Goal: Transaction & Acquisition: Purchase product/service

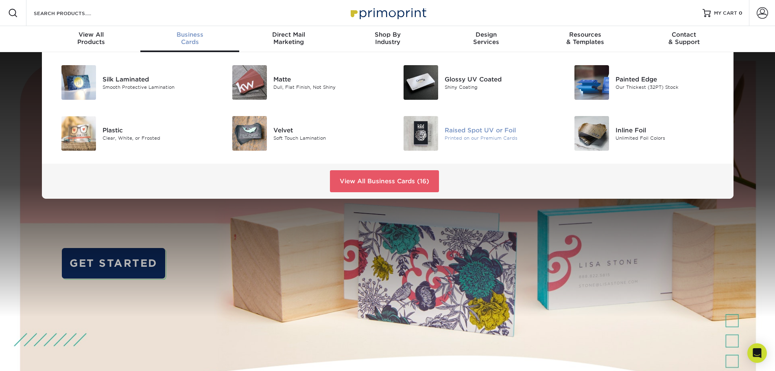
click at [485, 131] on div "Raised Spot UV or Foil" at bounding box center [499, 129] width 108 height 9
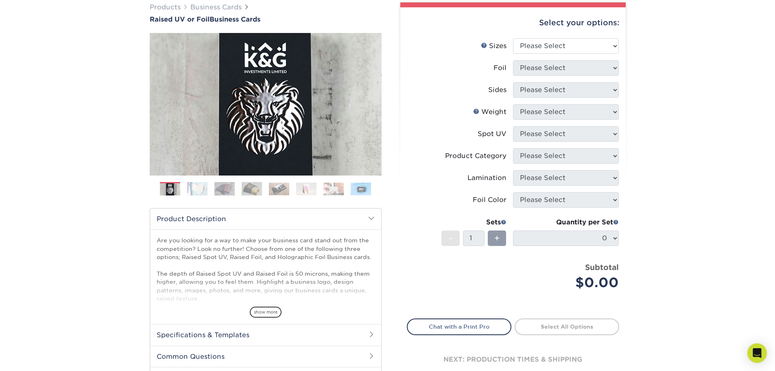
scroll to position [81, 0]
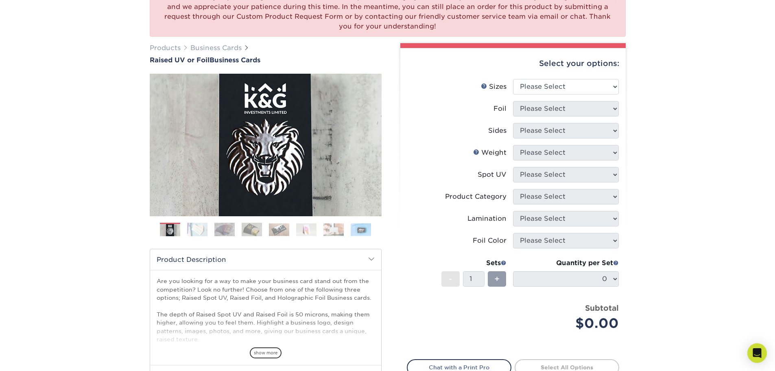
click at [192, 232] on img at bounding box center [197, 229] width 20 height 14
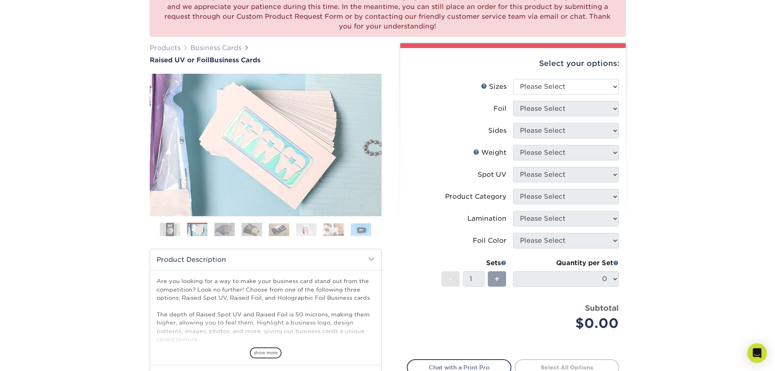
click at [225, 231] on img at bounding box center [224, 229] width 20 height 14
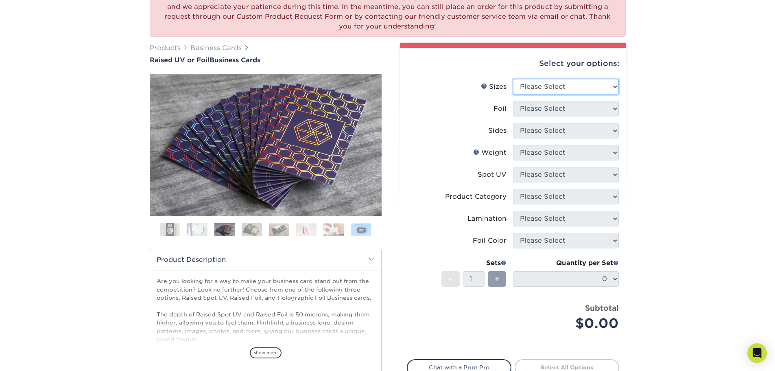
click at [587, 89] on select "Please Select 2" x 3.5" - Standard" at bounding box center [566, 86] width 106 height 15
select select "2.00x3.50"
click at [513, 79] on select "Please Select 2" x 3.5" - Standard" at bounding box center [566, 86] width 106 height 15
click at [572, 108] on select "Please Select No Yes" at bounding box center [566, 108] width 106 height 15
select select "1"
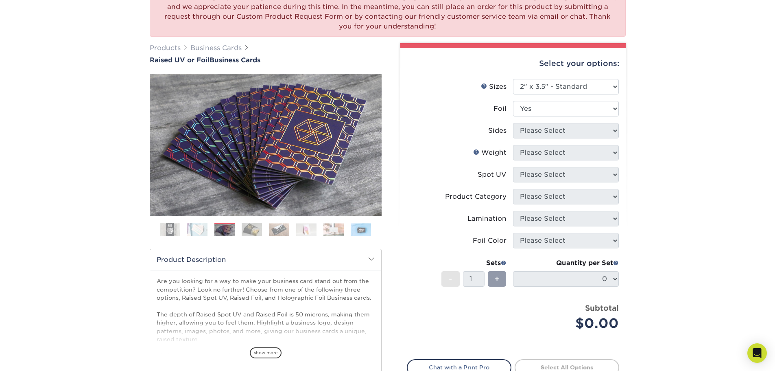
click at [513, 101] on select "Please Select No Yes" at bounding box center [566, 108] width 106 height 15
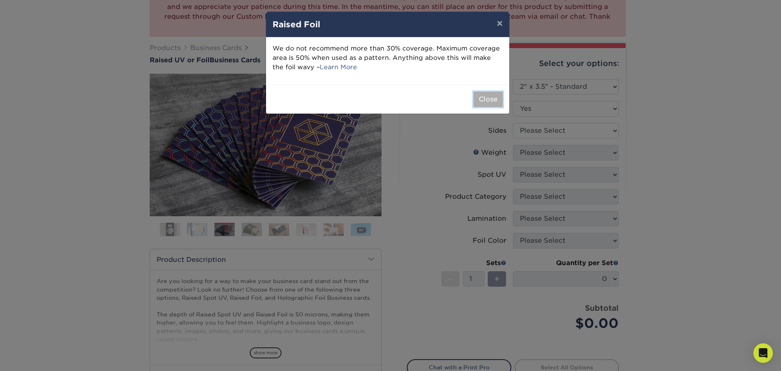
click at [485, 94] on button "Close" at bounding box center [488, 99] width 29 height 15
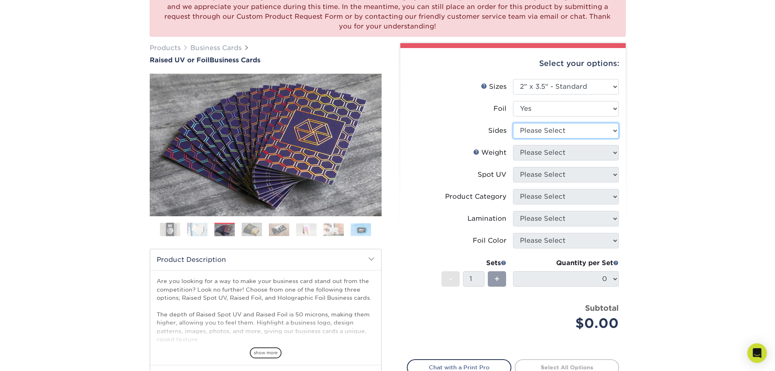
click at [565, 132] on select "Please Select Print Both Sides - Foil Both Sides Print Both Sides - Foil Front …" at bounding box center [566, 130] width 106 height 15
select select "e9e9dfb3-fba1-4d60-972c-fd9ca5904d33"
click at [513, 123] on select "Please Select Print Both Sides - Foil Both Sides Print Both Sides - Foil Front …" at bounding box center [566, 130] width 106 height 15
click at [559, 164] on form "Sizes Help Sizes Please Select 2" x 3.5" - Standard Foil Please Select" at bounding box center [513, 214] width 212 height 271
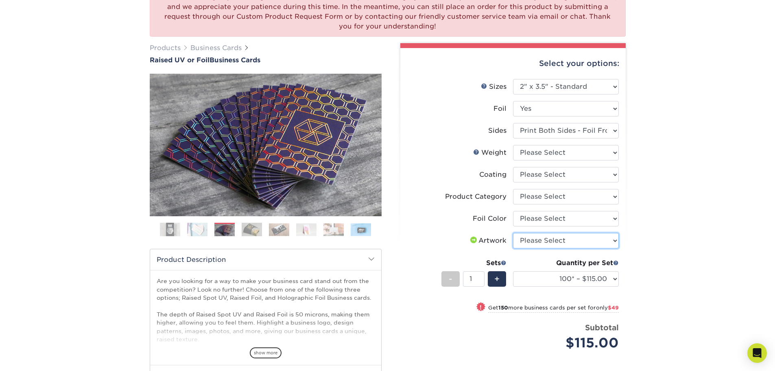
click at [556, 238] on select "Please Select I will upload files I need a design - $100" at bounding box center [566, 240] width 106 height 15
click at [662, 210] on div "We are currently experiencing a technical issue with this product category. Our…" at bounding box center [387, 230] width 775 height 519
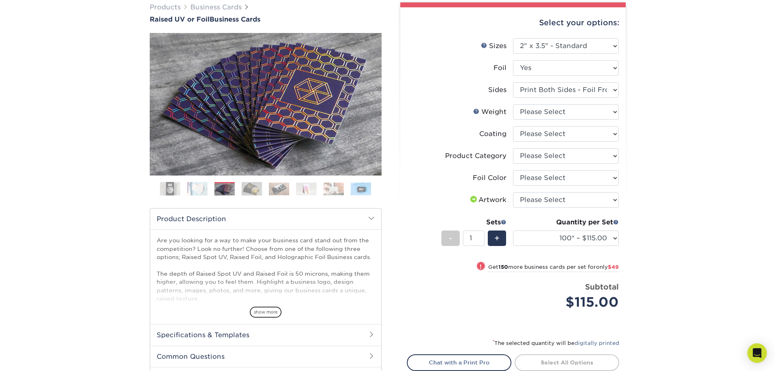
scroll to position [0, 0]
